Goal: Transaction & Acquisition: Book appointment/travel/reservation

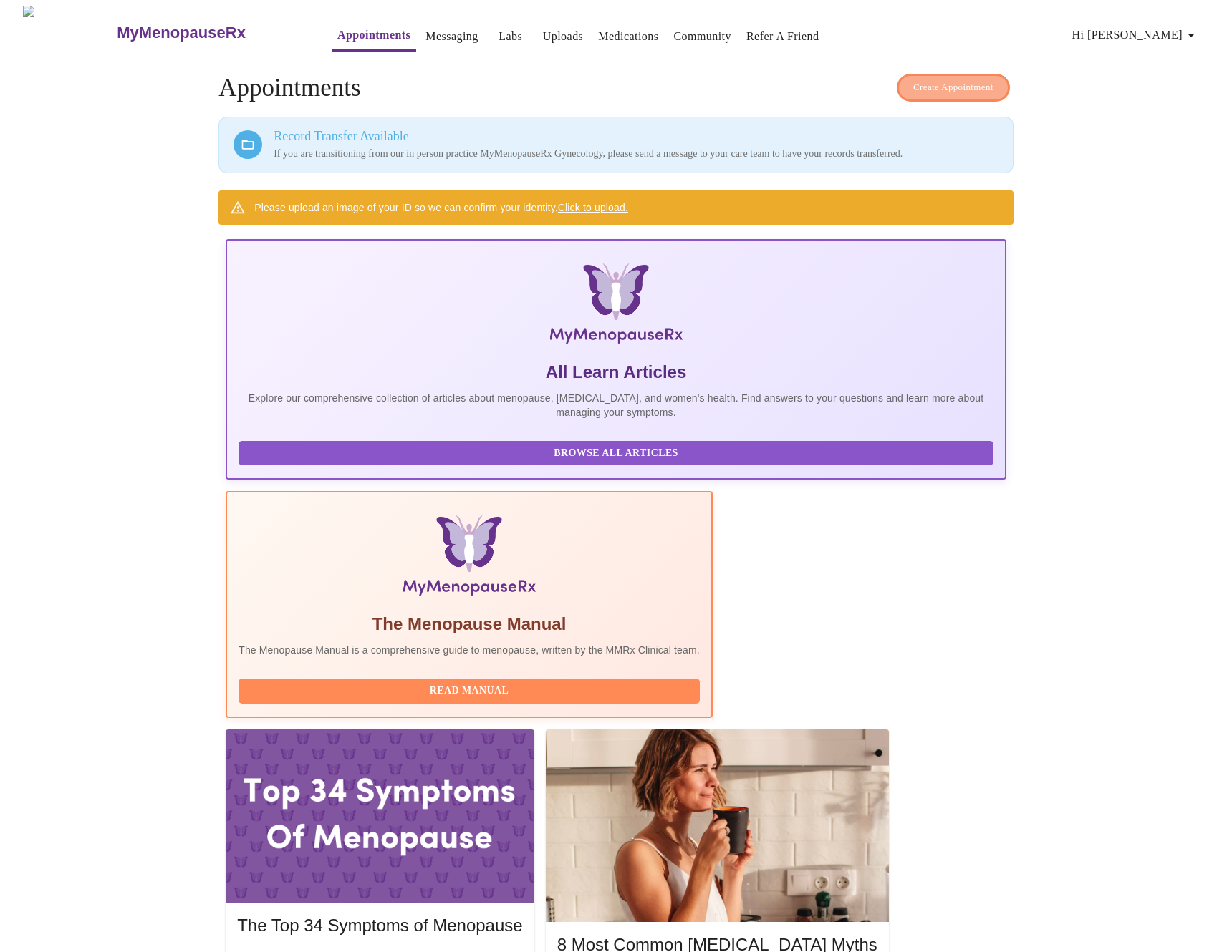
click at [936, 93] on button "Create Appointment" at bounding box center [953, 88] width 113 height 28
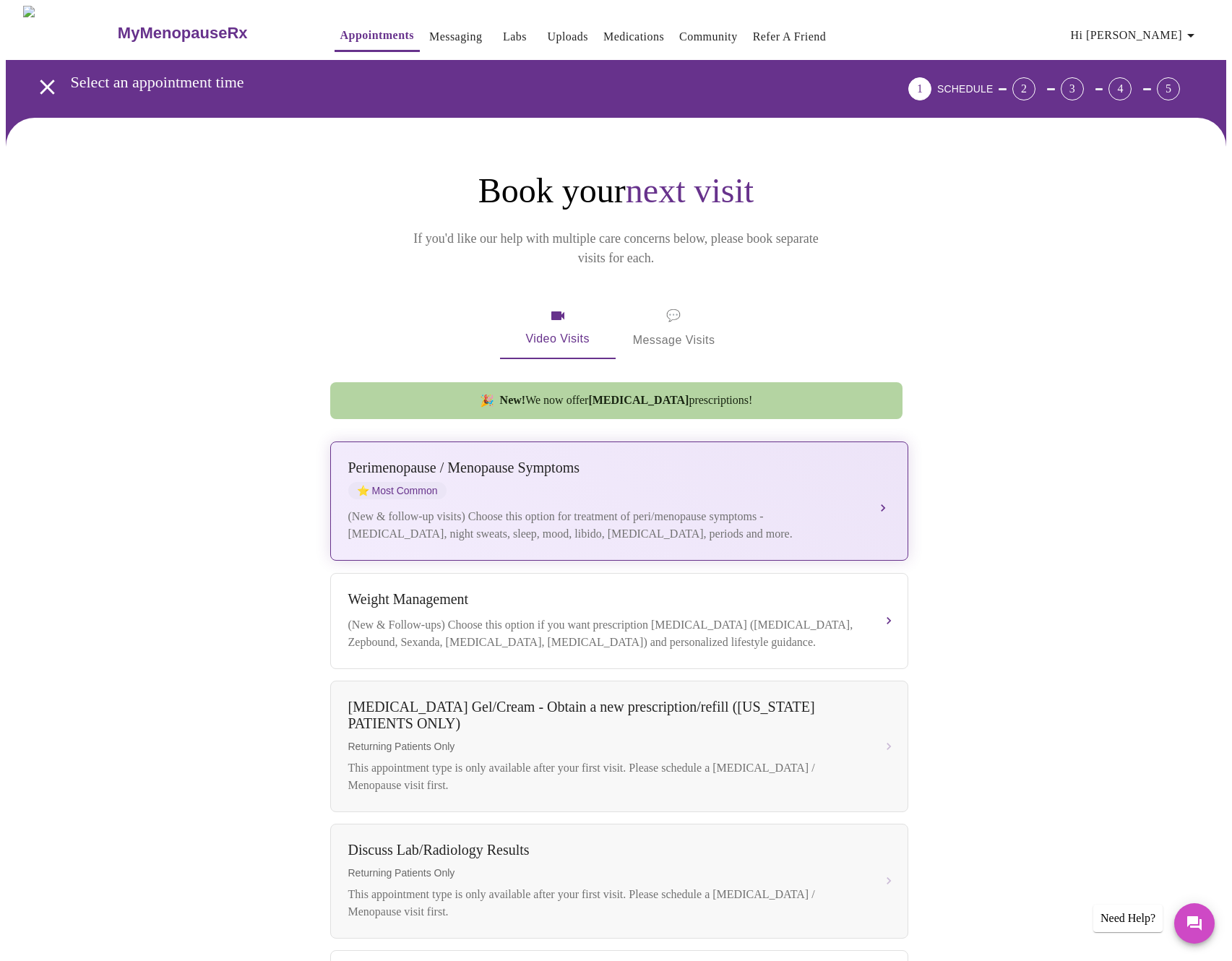
click at [567, 511] on div "(New & follow-up visits) Choose this option for treatment of peri/menopause sym…" at bounding box center [605, 526] width 513 height 35
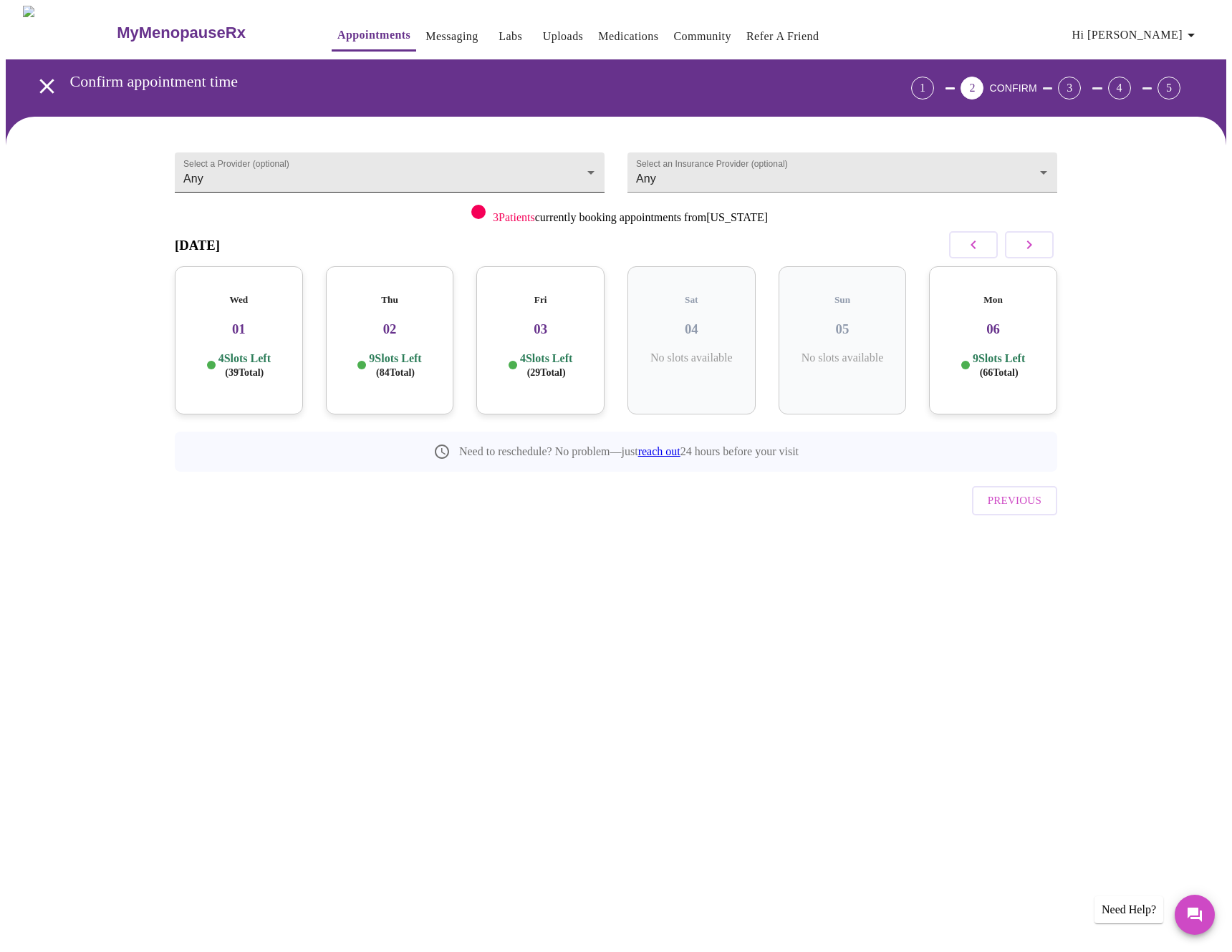
click at [461, 180] on body "MyMenopauseRx Appointments Messaging Labs Uploads Medications Community Refer a…" at bounding box center [616, 296] width 1220 height 582
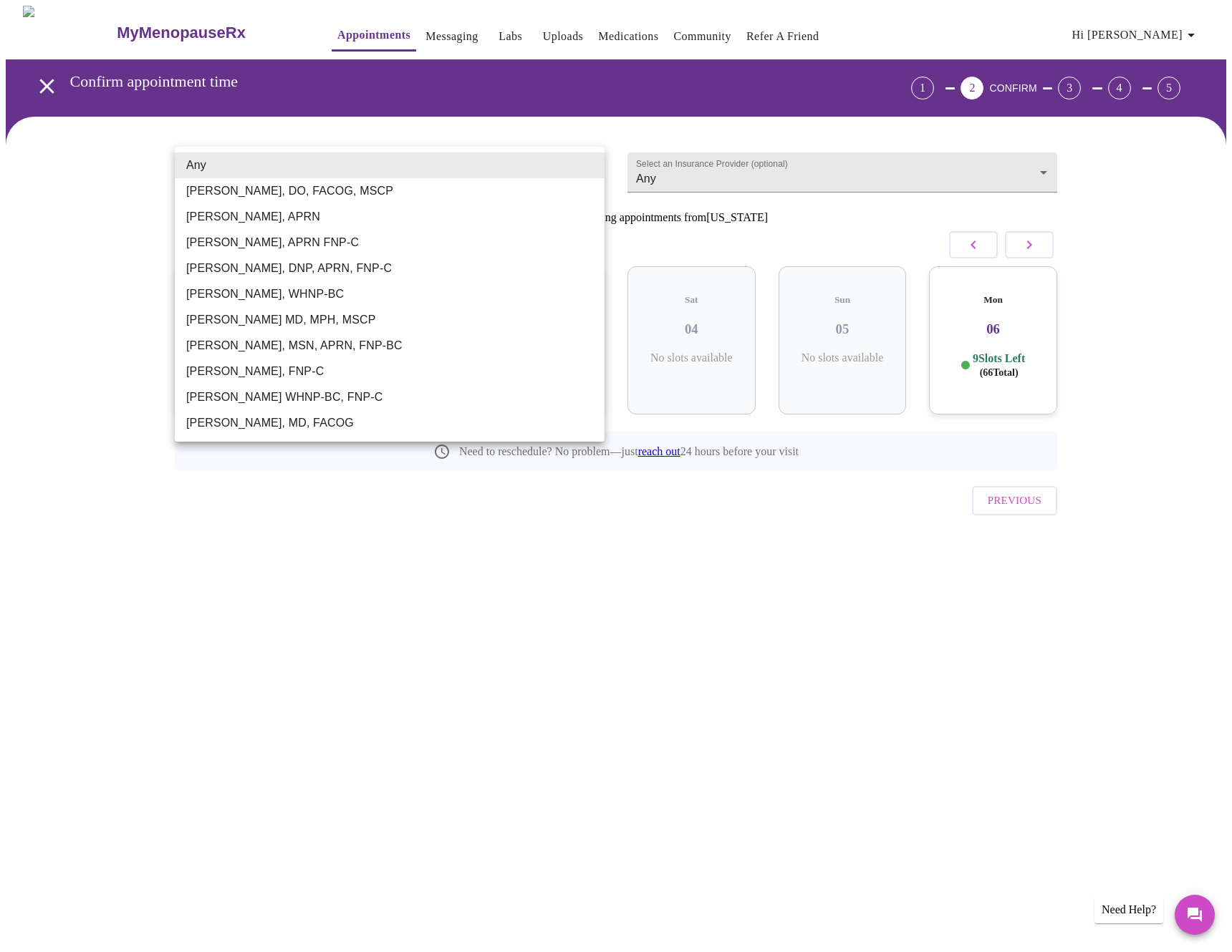
click at [352, 427] on li "[PERSON_NAME], MD, FACOG" at bounding box center [389, 423] width 430 height 26
type input "[PERSON_NAME], MD, FACOG"
